Goal: Task Accomplishment & Management: Use online tool/utility

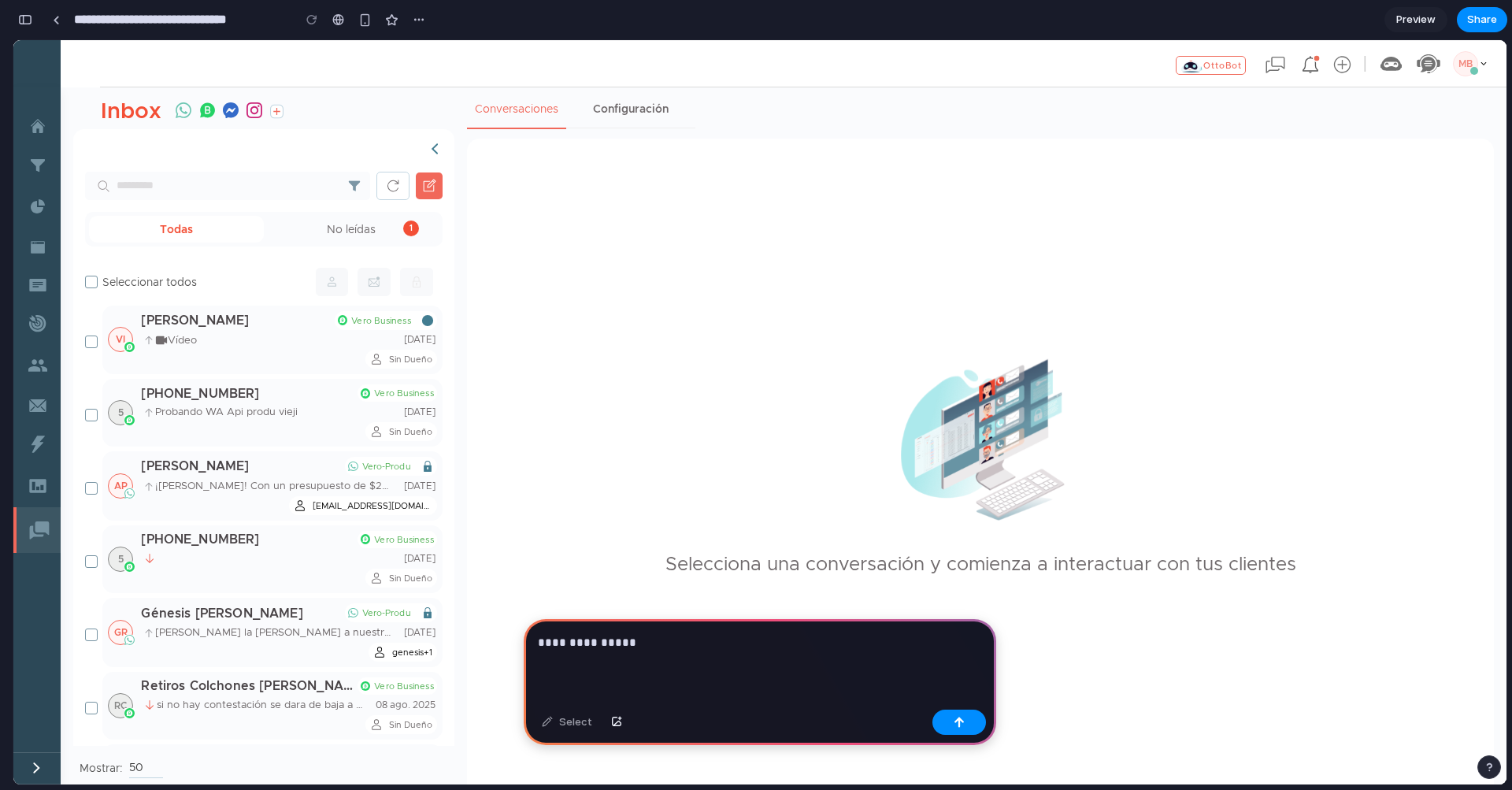
click at [717, 659] on div "**********" at bounding box center [760, 660] width 472 height 85
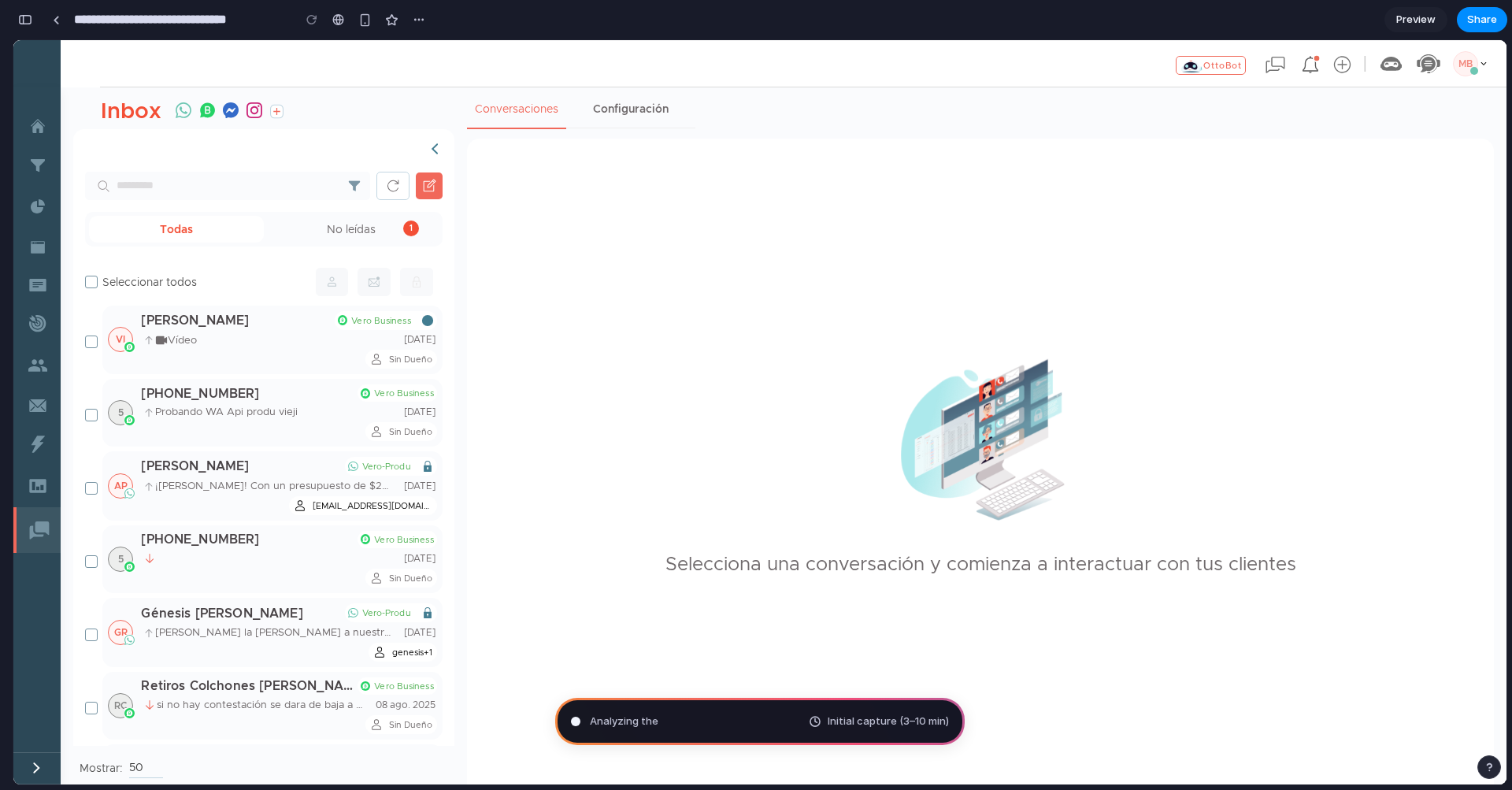
type input "**********"
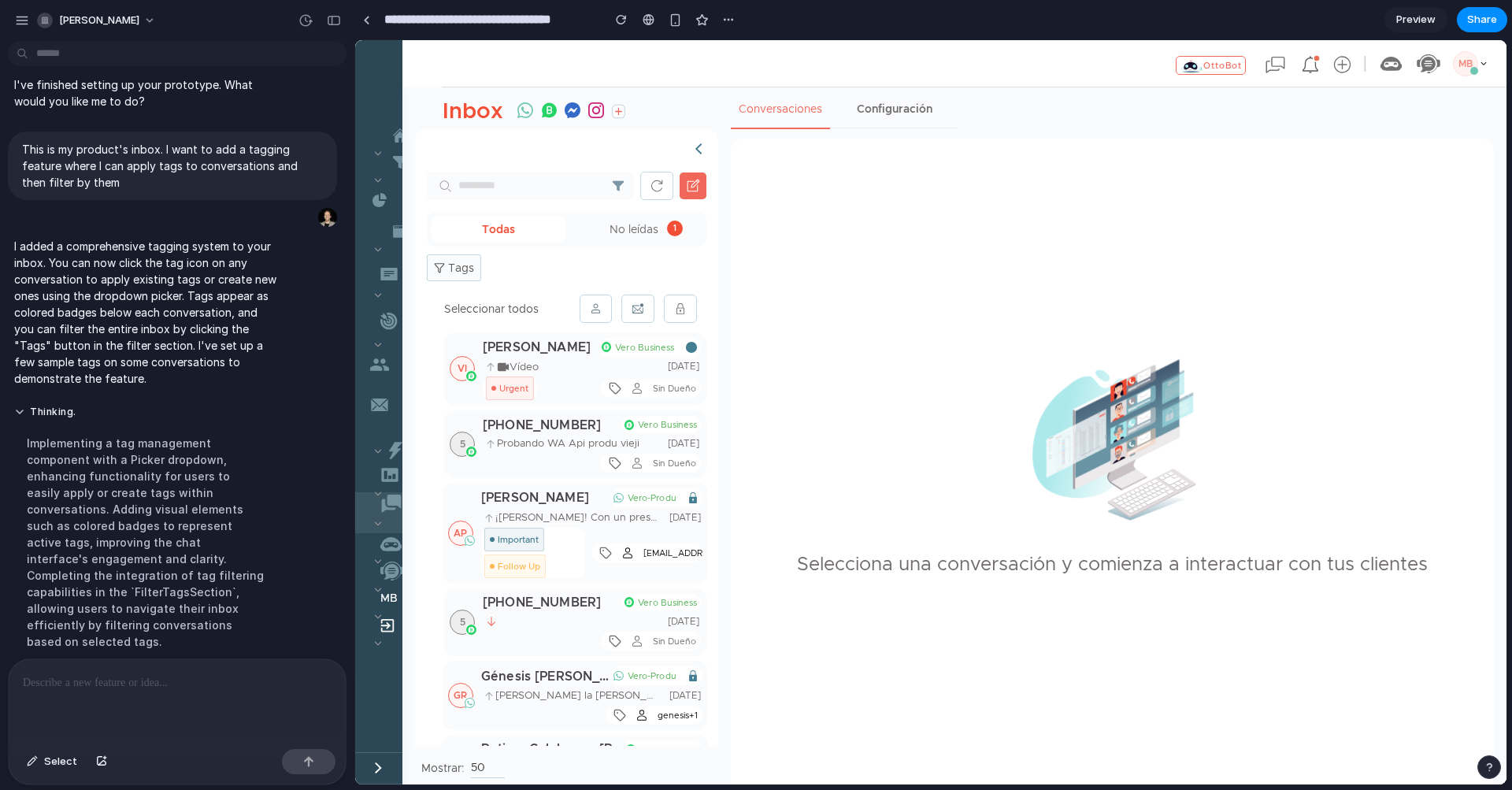
click at [446, 272] on button "Tags" at bounding box center [454, 267] width 55 height 26
click at [443, 342] on div at bounding box center [443, 337] width 12 height 12
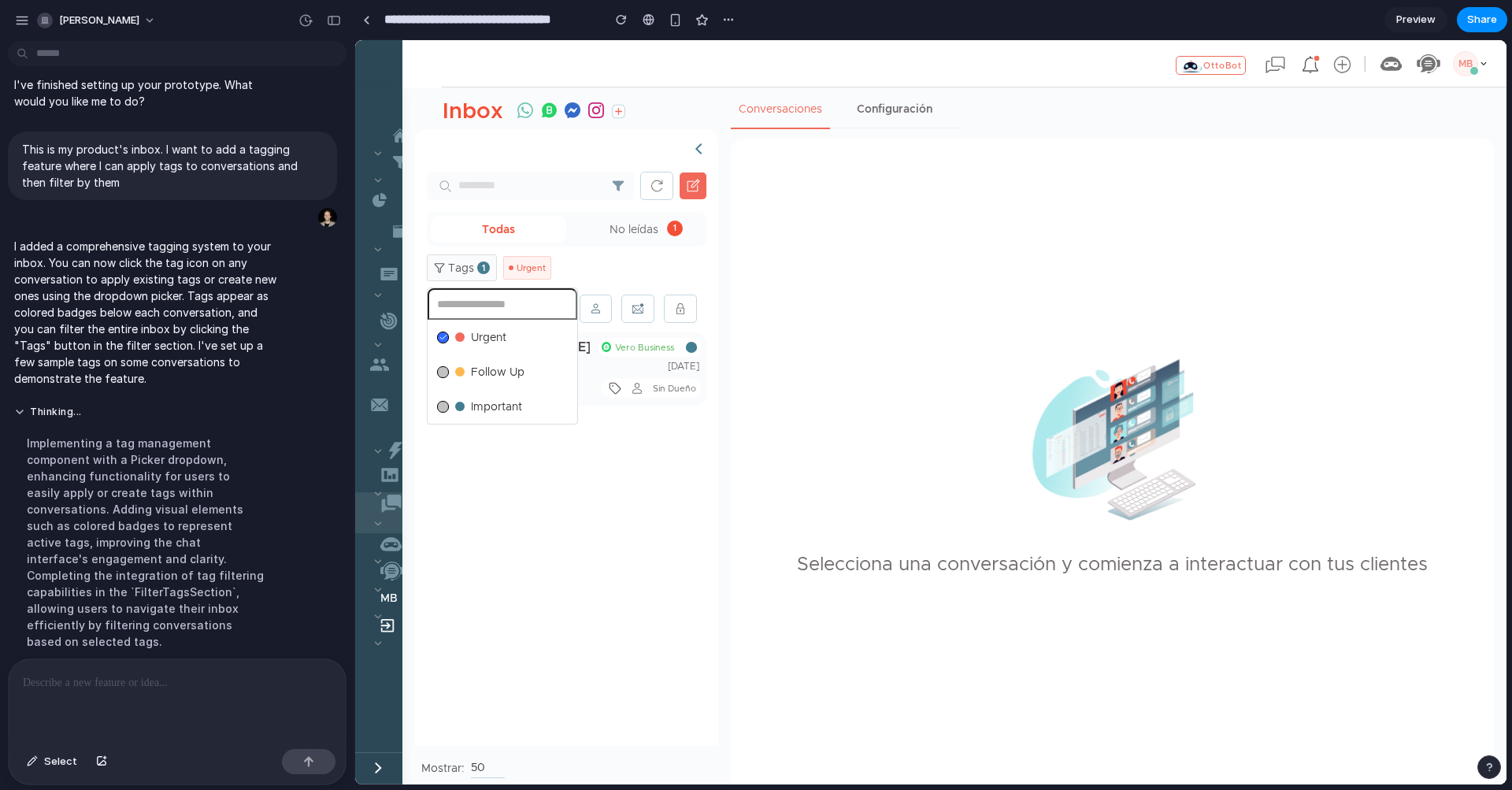
click at [444, 339] on icon at bounding box center [443, 337] width 8 height 8
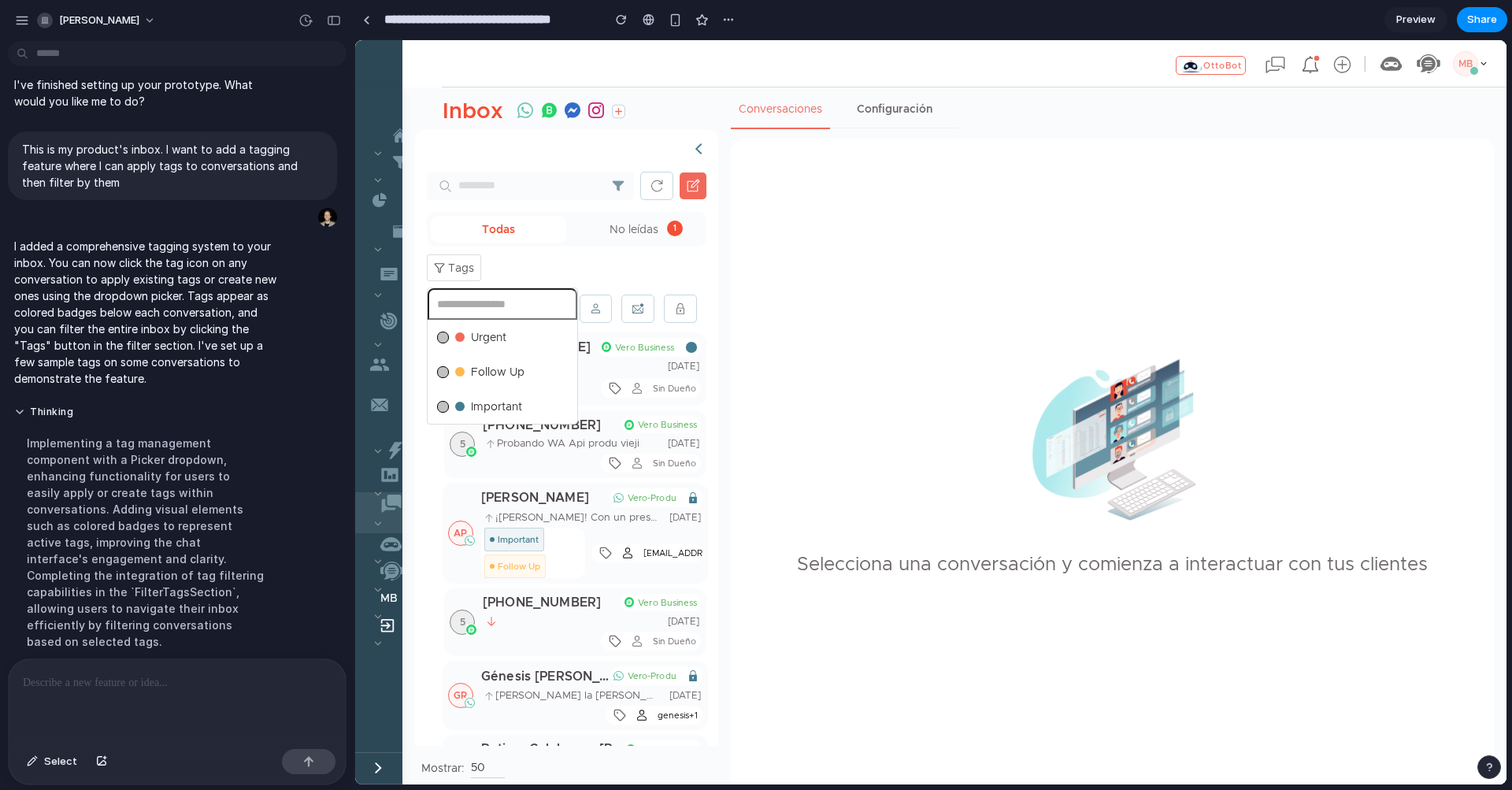
click at [444, 339] on div at bounding box center [443, 337] width 12 height 12
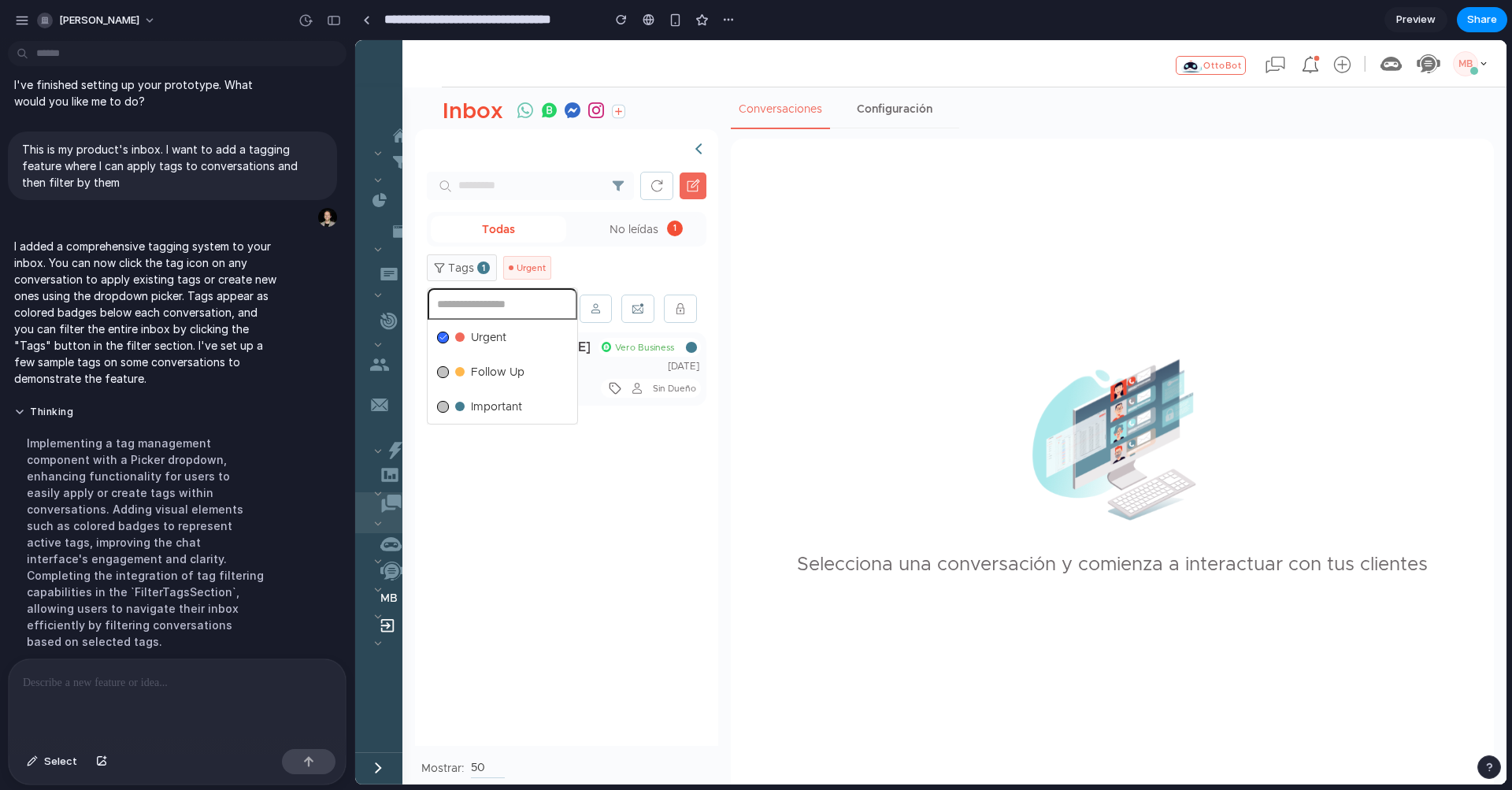
click at [442, 338] on icon at bounding box center [443, 337] width 8 height 8
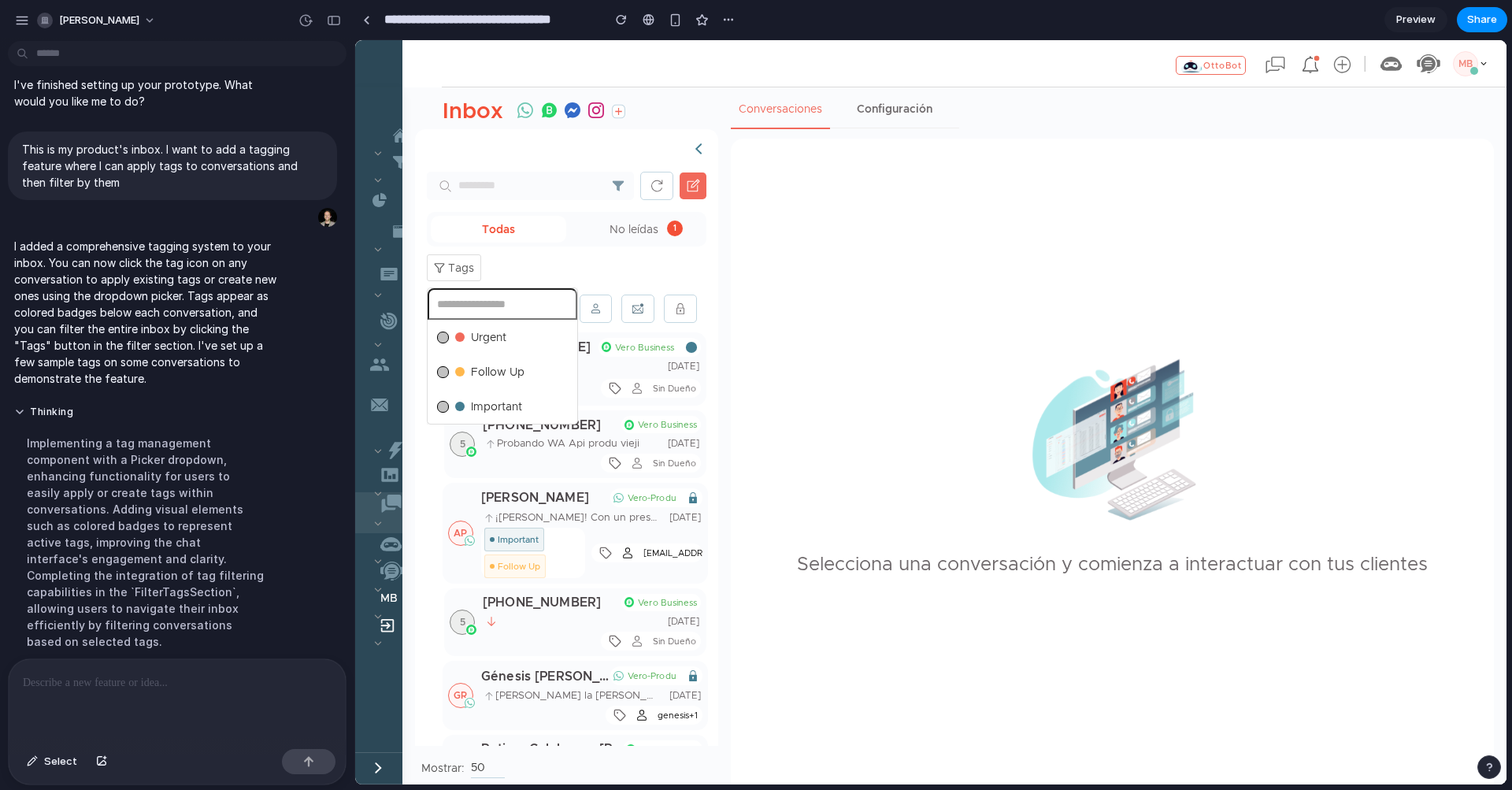
click at [442, 338] on div at bounding box center [443, 337] width 12 height 12
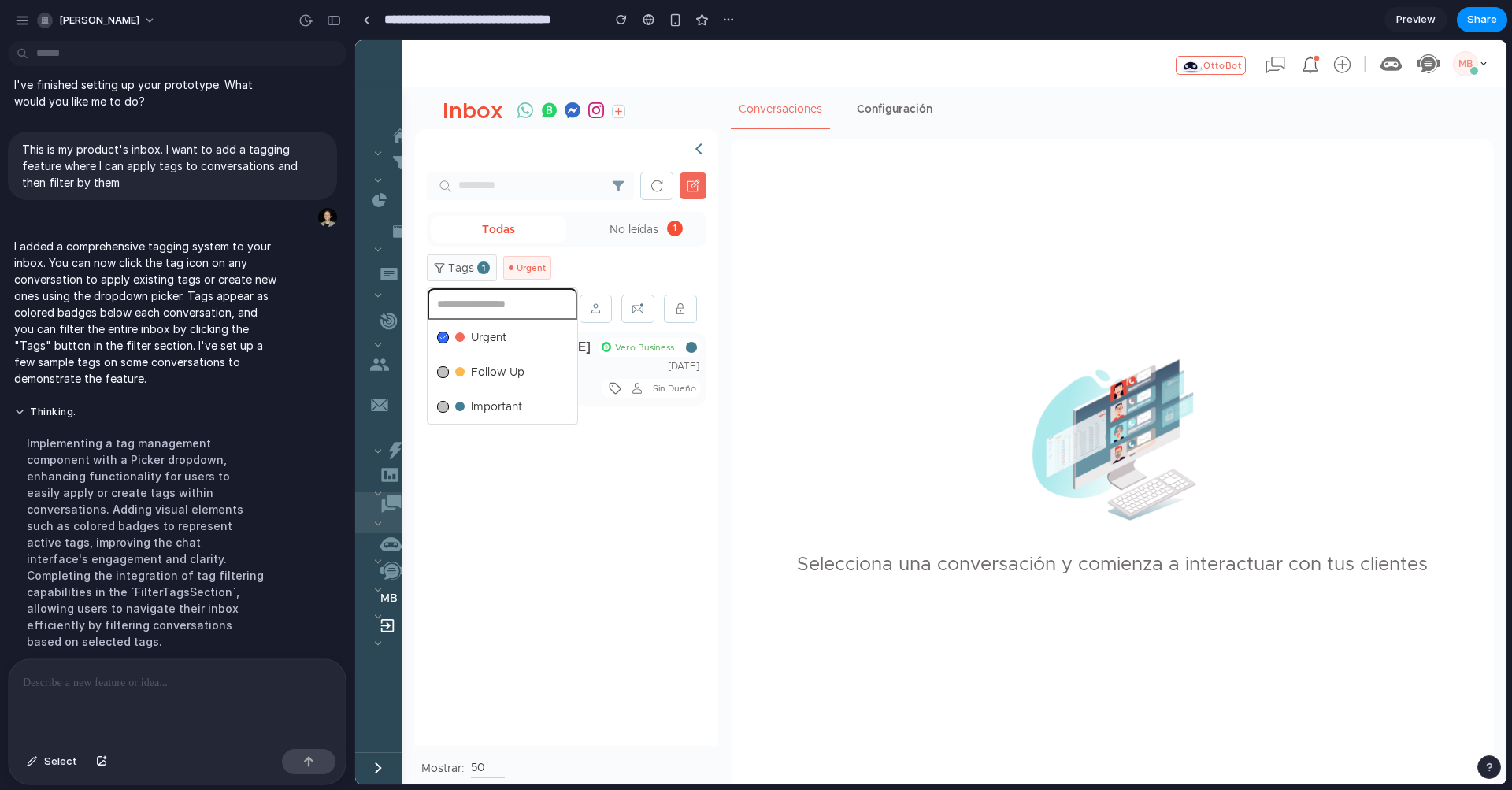
click at [442, 338] on icon at bounding box center [443, 337] width 6 height 5
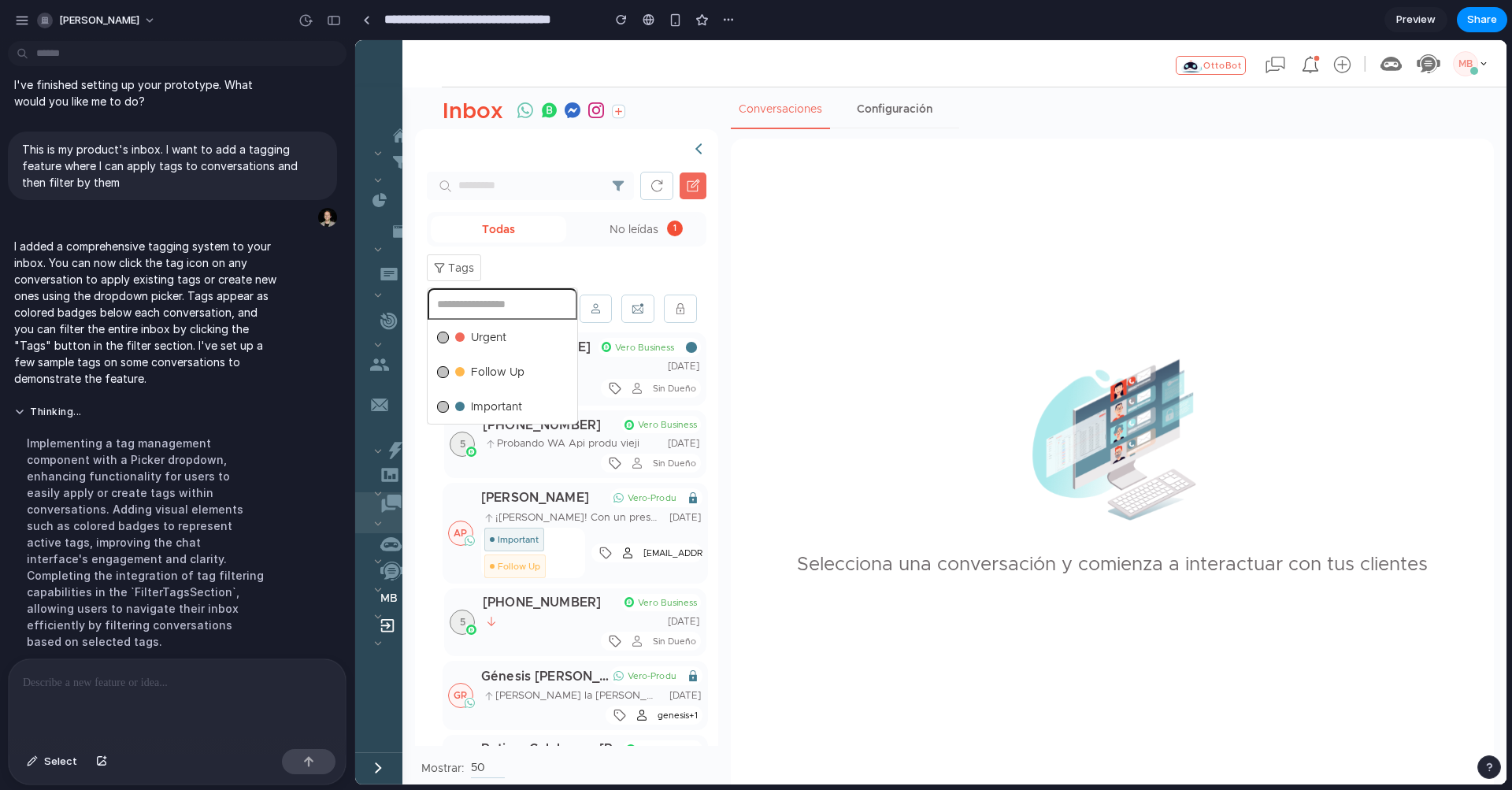
click at [442, 367] on div at bounding box center [443, 372] width 12 height 12
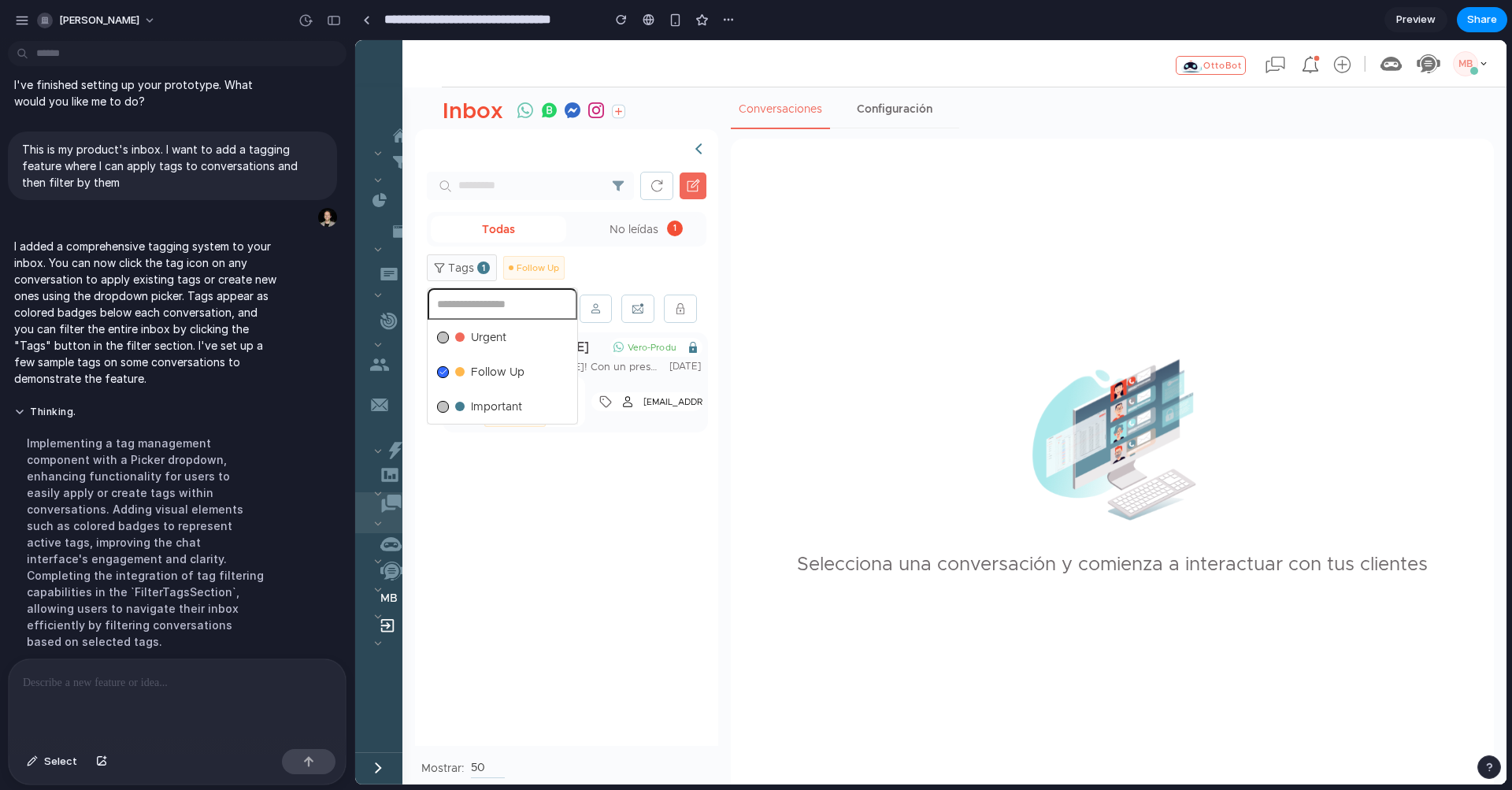
click at [442, 368] on icon at bounding box center [443, 372] width 8 height 8
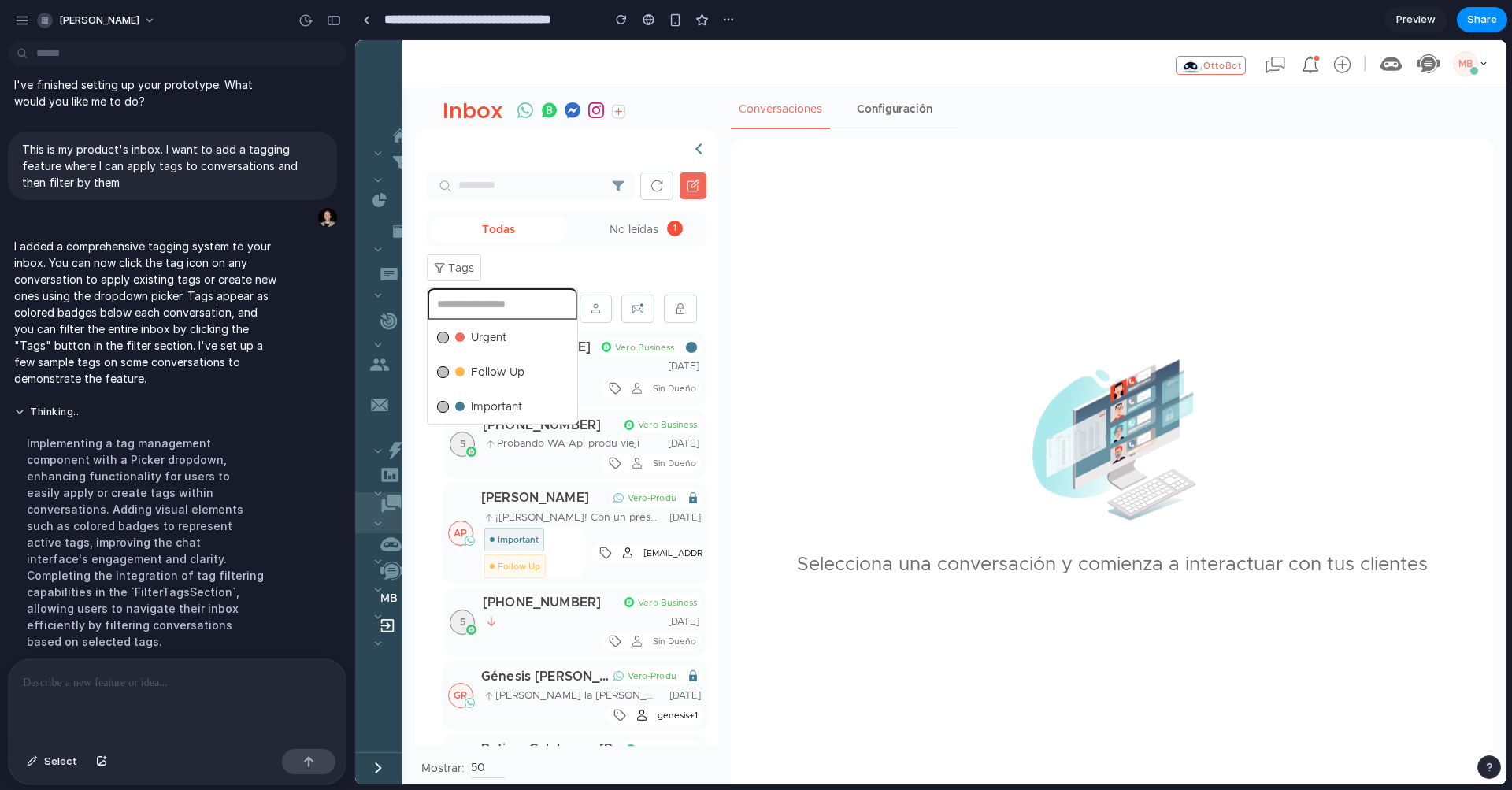
click at [454, 260] on div "Urgent Follow Up Important" at bounding box center [931, 412] width 1152 height 744
click at [598, 372] on div "Vídeo [DATE]" at bounding box center [592, 366] width 218 height 15
click at [619, 392] on icon at bounding box center [615, 389] width 11 height 11
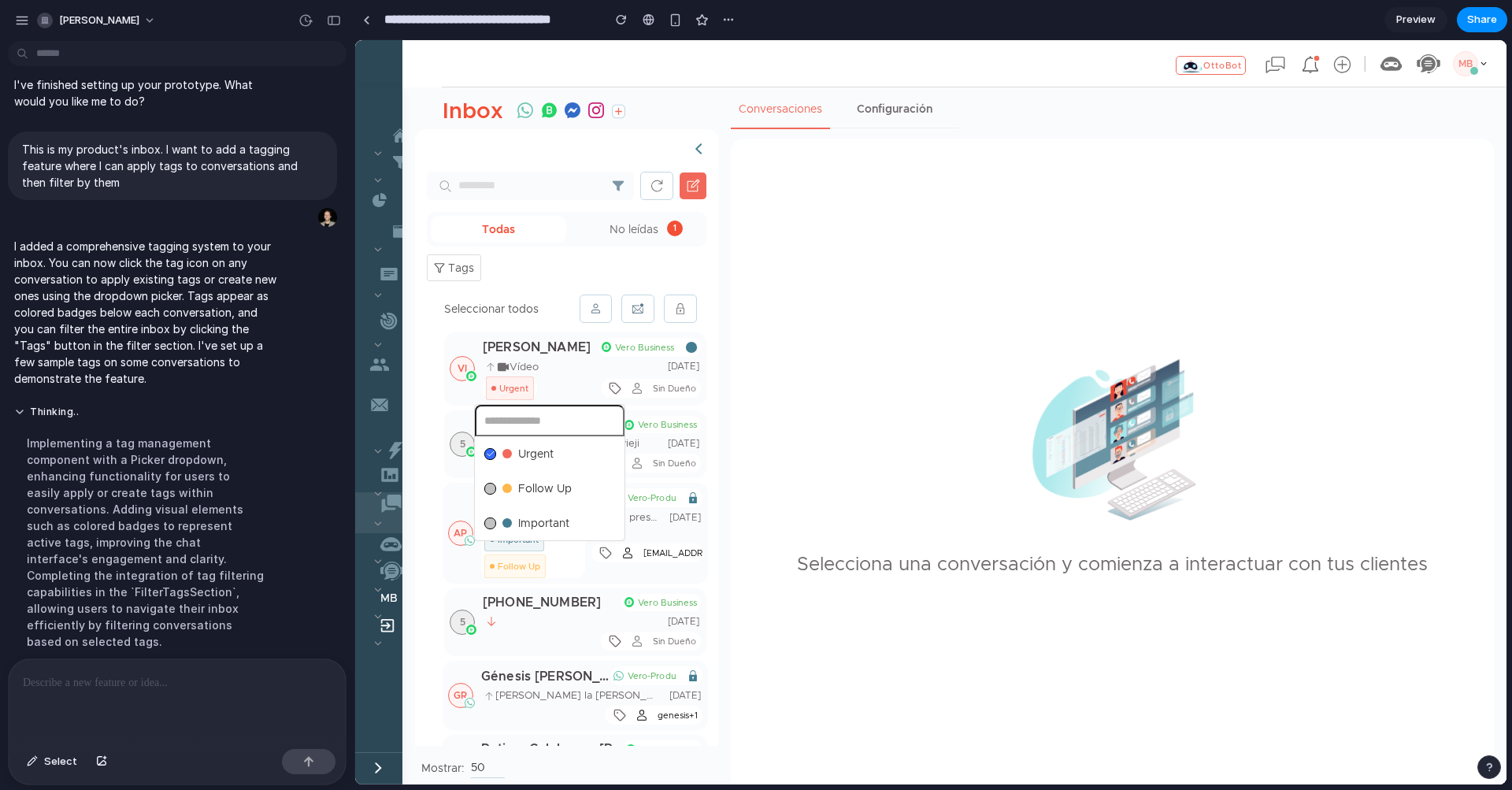
click at [573, 479] on li "Follow Up" at bounding box center [549, 487] width 143 height 26
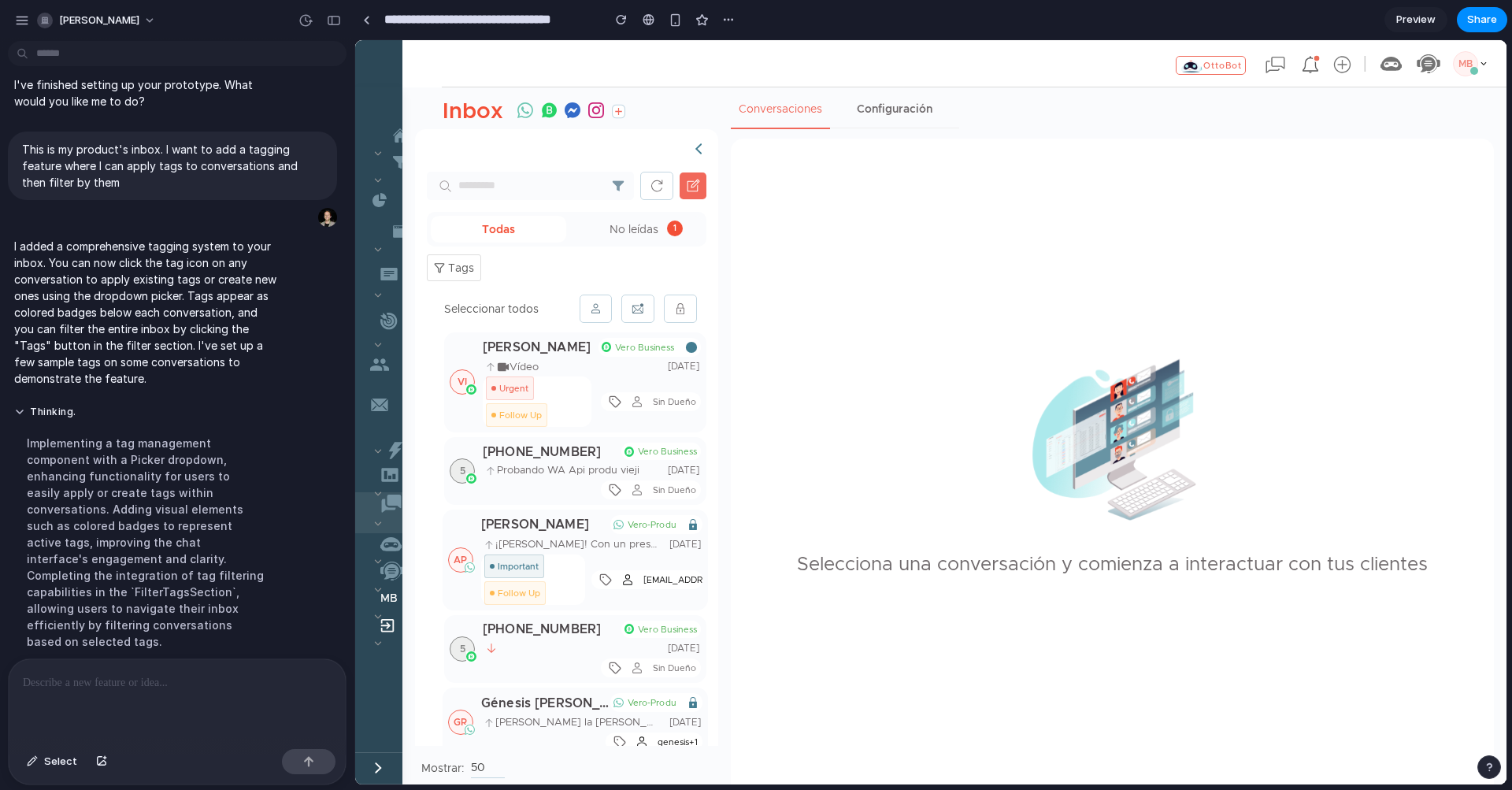
click at [612, 398] on div "Urgent Follow Up Important" at bounding box center [931, 412] width 1152 height 744
click at [648, 404] on div "Sin Dueño" at bounding box center [663, 401] width 65 height 19
click at [614, 487] on icon at bounding box center [615, 489] width 13 height 13
click at [578, 562] on li "Urgent" at bounding box center [550, 554] width 143 height 26
click at [607, 311] on div "Urgent Follow Up Important" at bounding box center [931, 412] width 1152 height 744
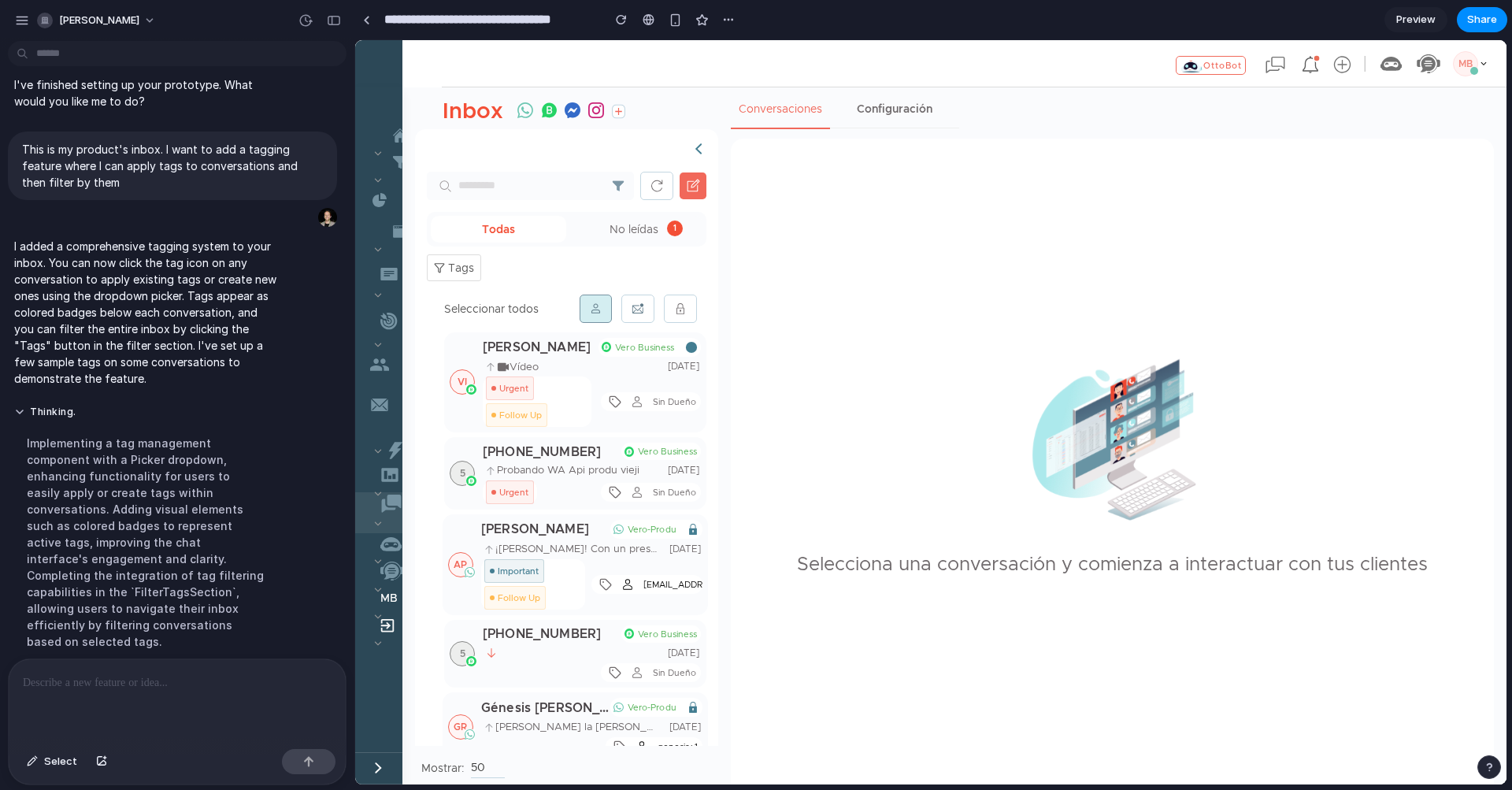
click at [592, 311] on img at bounding box center [596, 308] width 12 height 12
click at [622, 311] on button at bounding box center [638, 308] width 33 height 28
click at [678, 311] on clr-icon at bounding box center [680, 308] width 13 height 13
click at [643, 227] on span "No leídas 1" at bounding box center [633, 229] width 135 height 26
click at [498, 228] on span "Todas" at bounding box center [498, 229] width 135 height 26
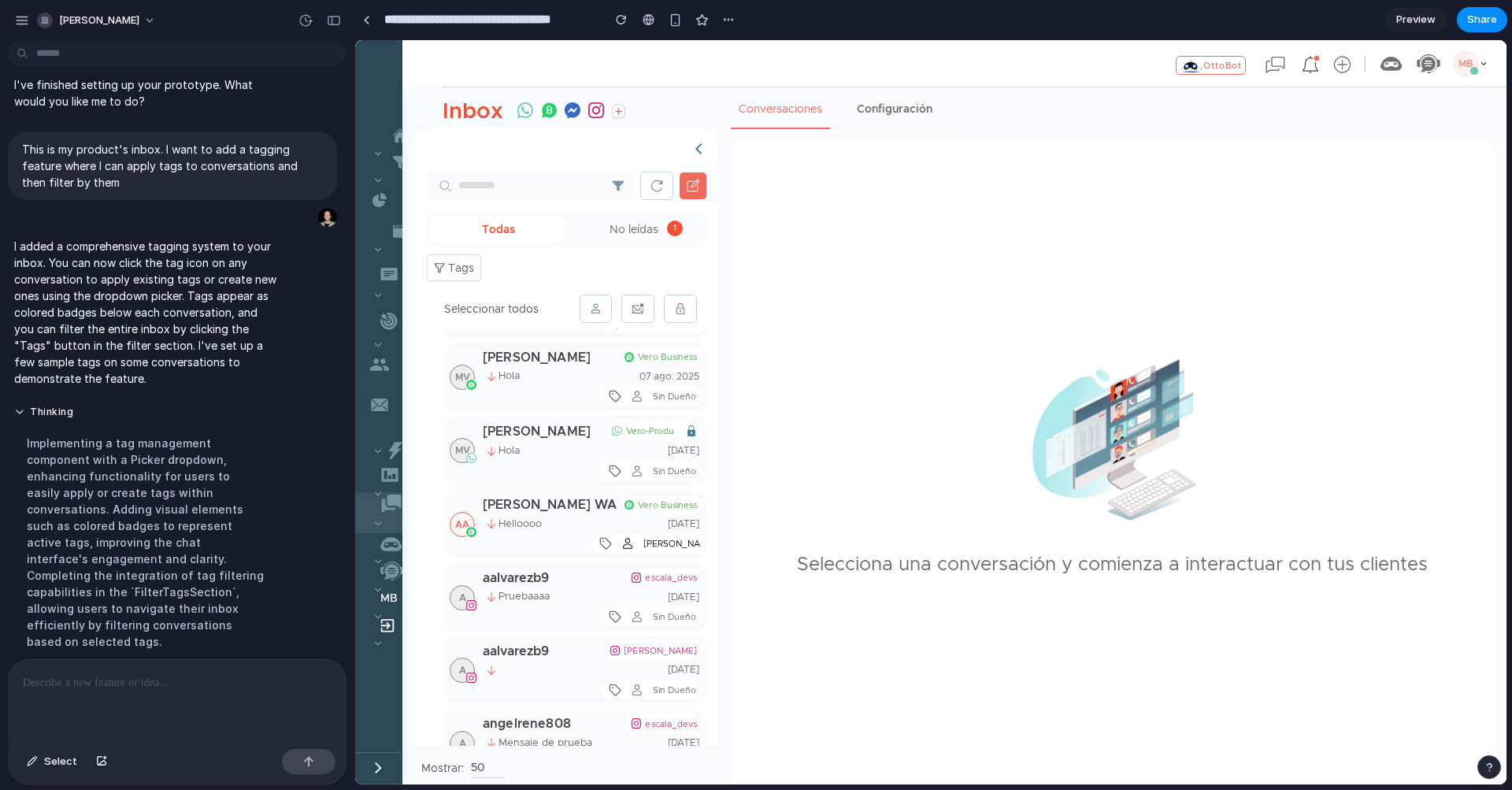
scroll to position [504, 0]
